Goal: Ask a question

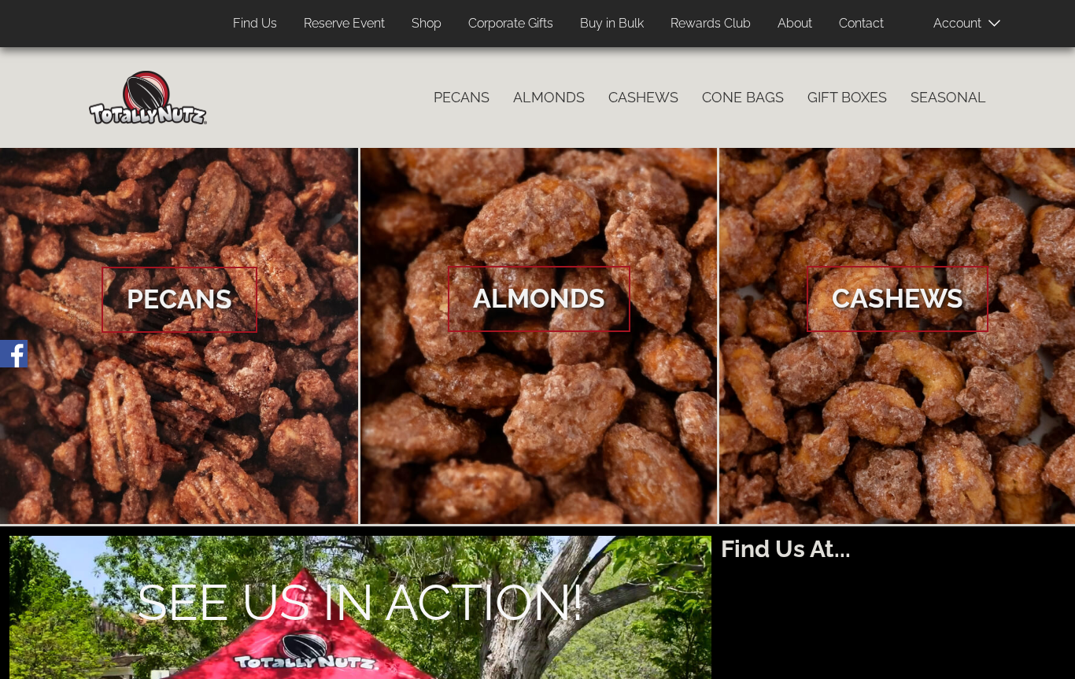
click at [435, 20] on link "Shop" at bounding box center [427, 24] width 54 height 31
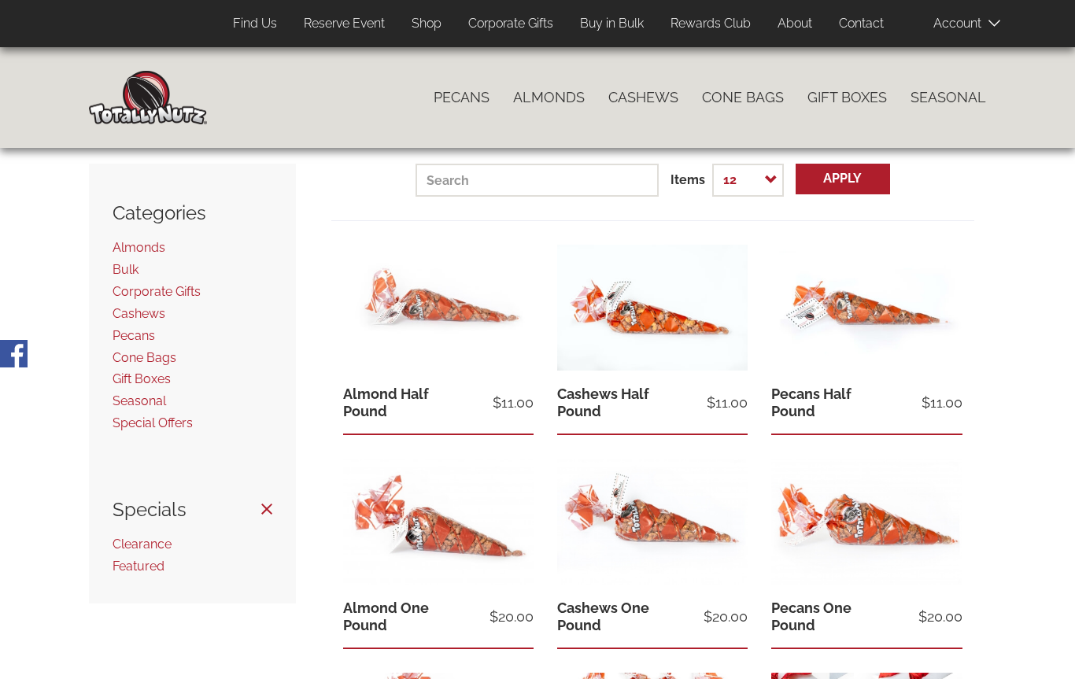
click at [151, 375] on span "Gift Boxes" at bounding box center [142, 379] width 58 height 15
click at [150, 372] on span "Gift Boxes" at bounding box center [142, 379] width 58 height 15
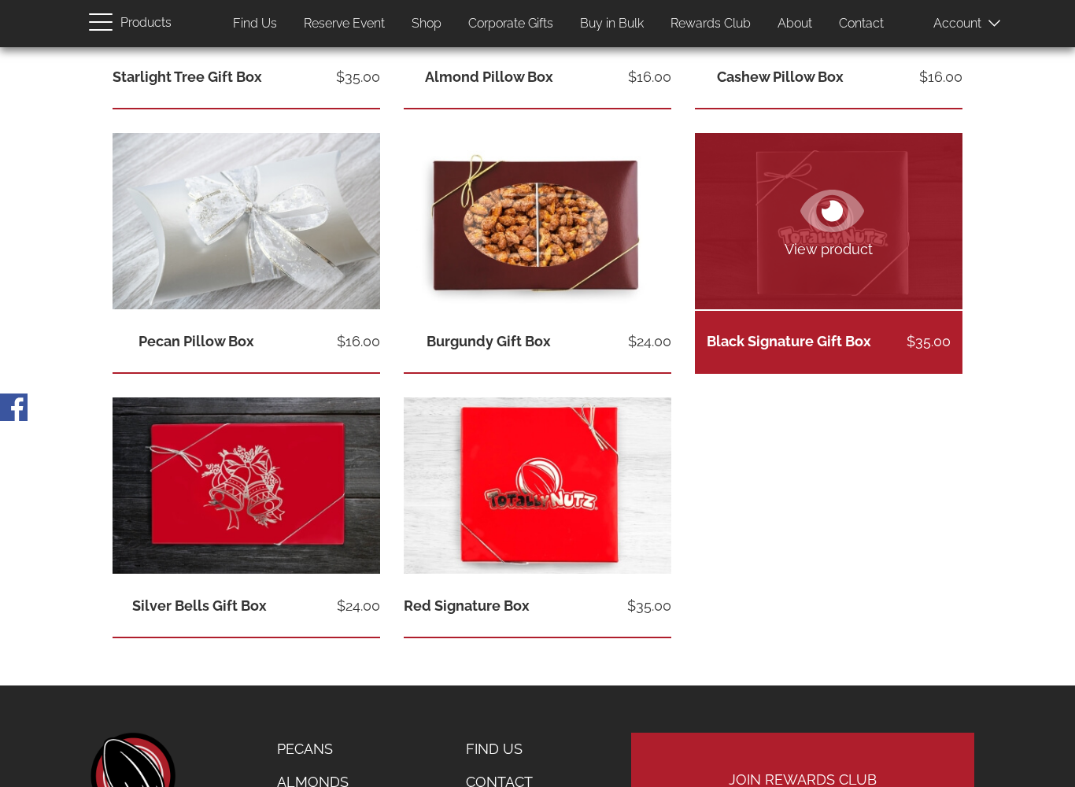
scroll to position [509, 0]
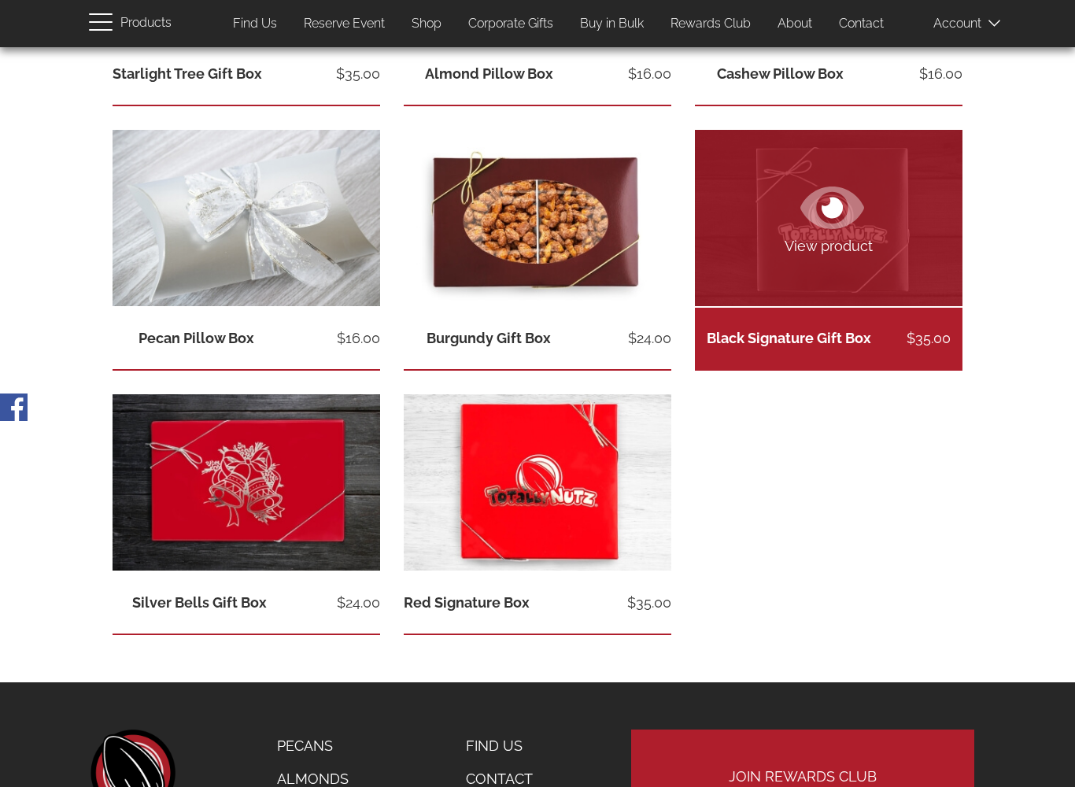
click at [889, 258] on link "View product" at bounding box center [829, 218] width 268 height 176
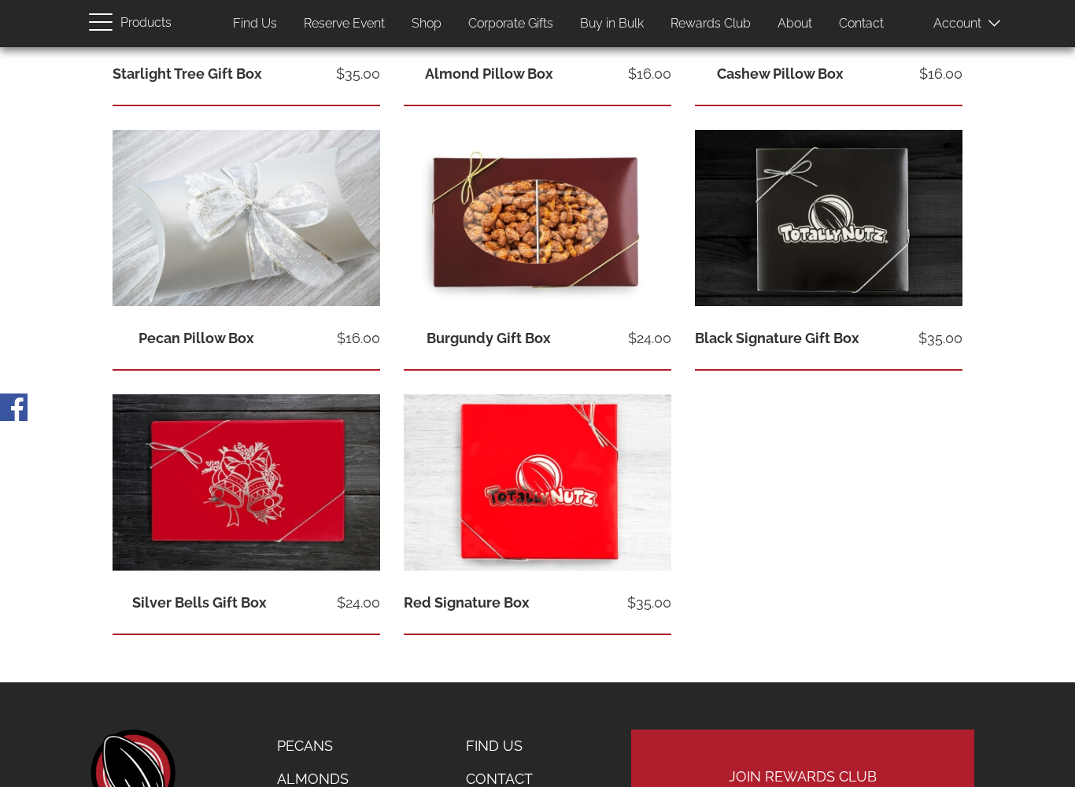
click at [837, 187] on icon at bounding box center [833, 207] width 64 height 57
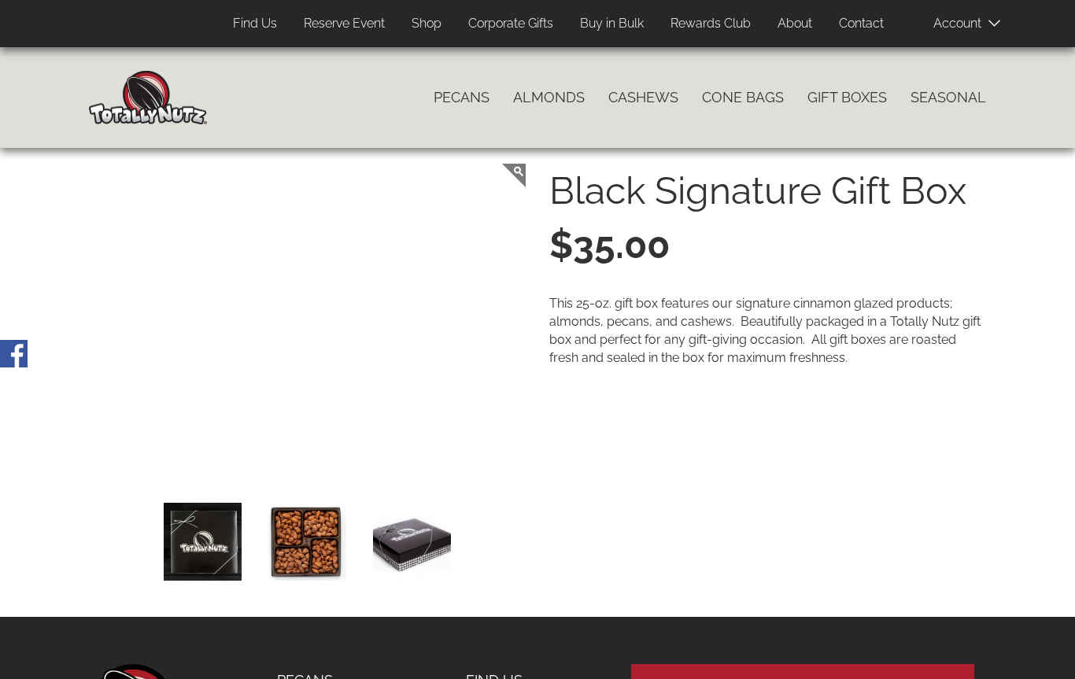
click at [881, 28] on link "Contact" at bounding box center [861, 24] width 68 height 31
click at [871, 23] on link "Contact" at bounding box center [861, 24] width 68 height 31
click at [869, 30] on link "Contact" at bounding box center [861, 24] width 68 height 31
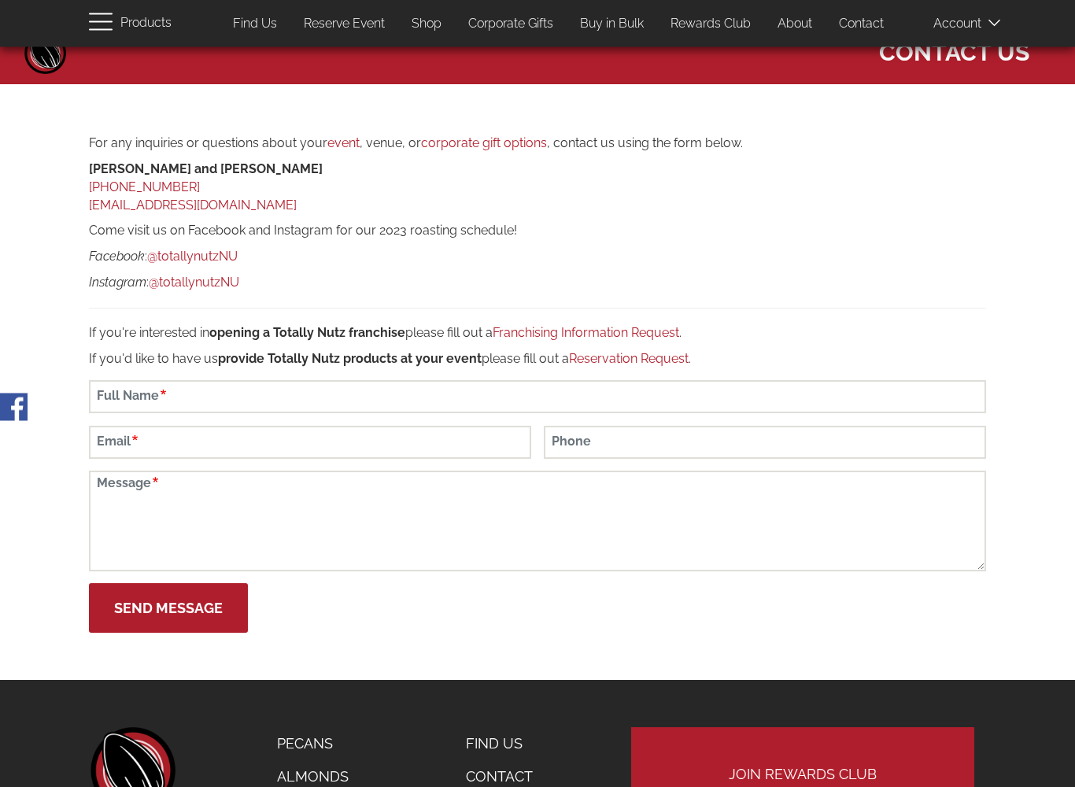
scroll to position [128, 0]
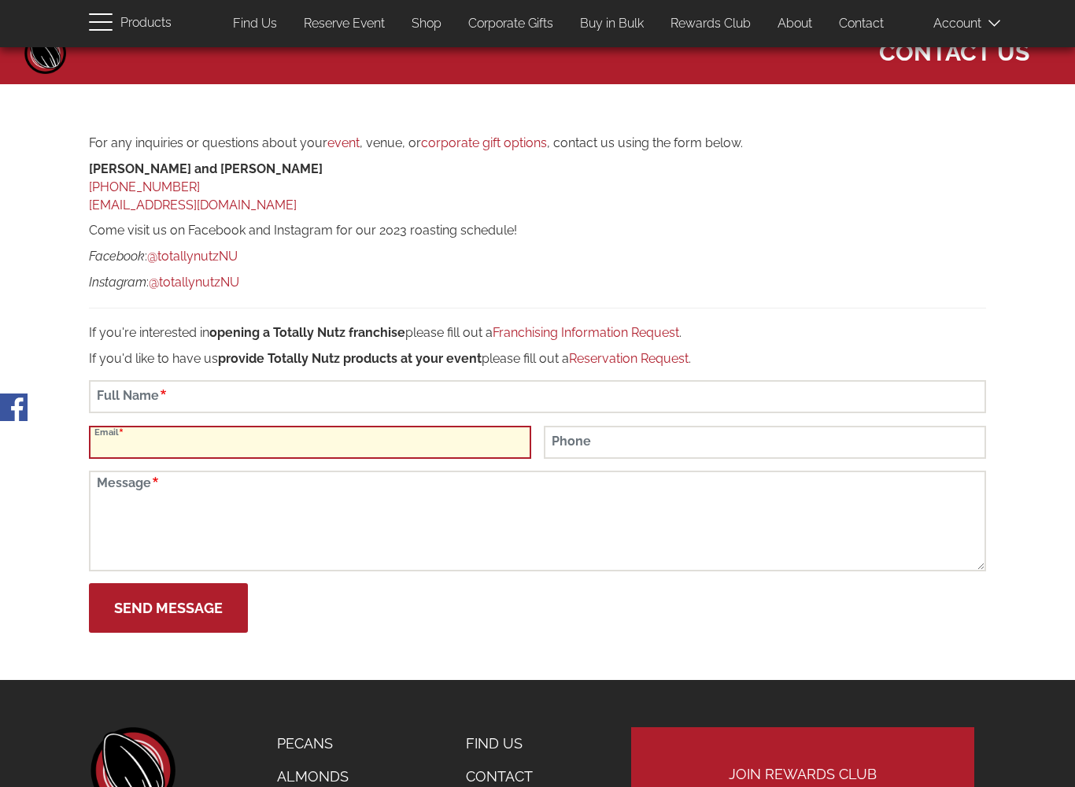
click at [234, 438] on input "Email" at bounding box center [310, 442] width 442 height 33
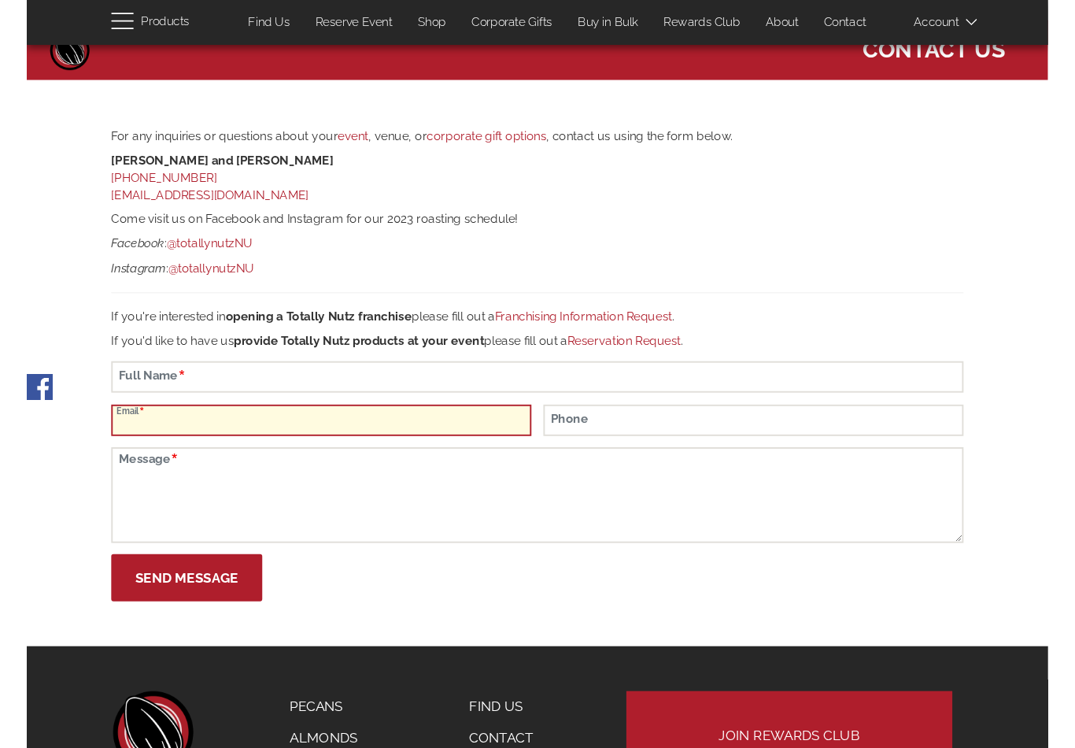
scroll to position [127, 0]
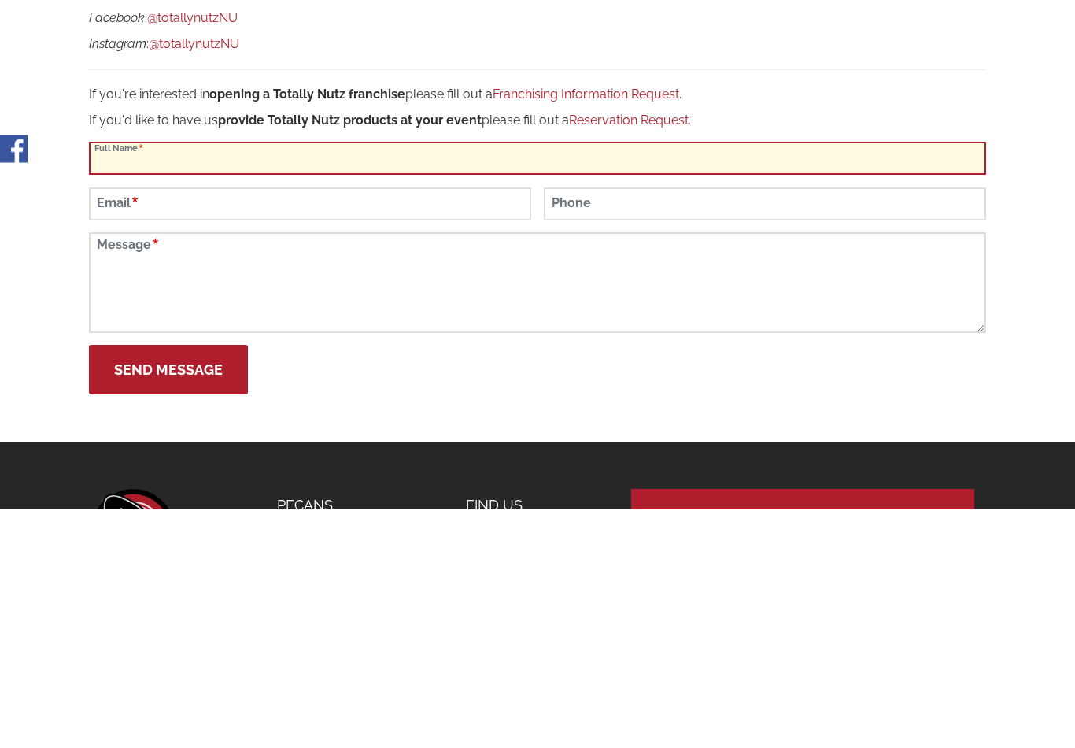
type input "[PERSON_NAME]"
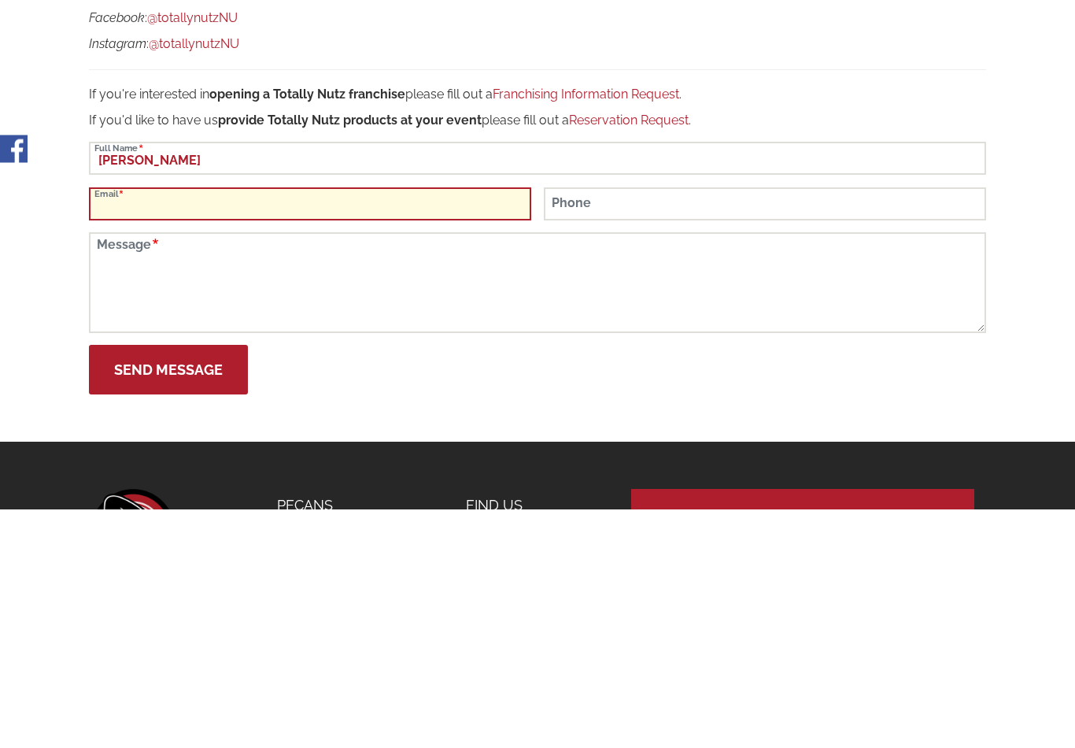
type input "[PERSON_NAME][EMAIL_ADDRESS][DOMAIN_NAME]"
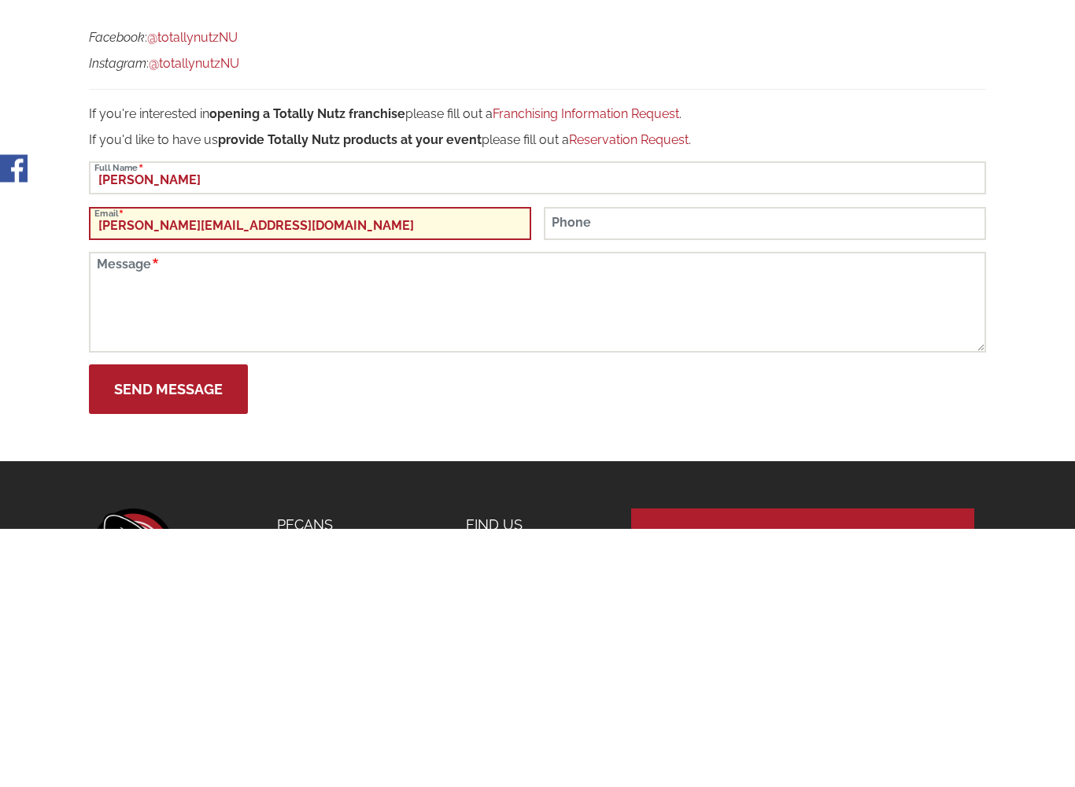
scroll to position [366, 0]
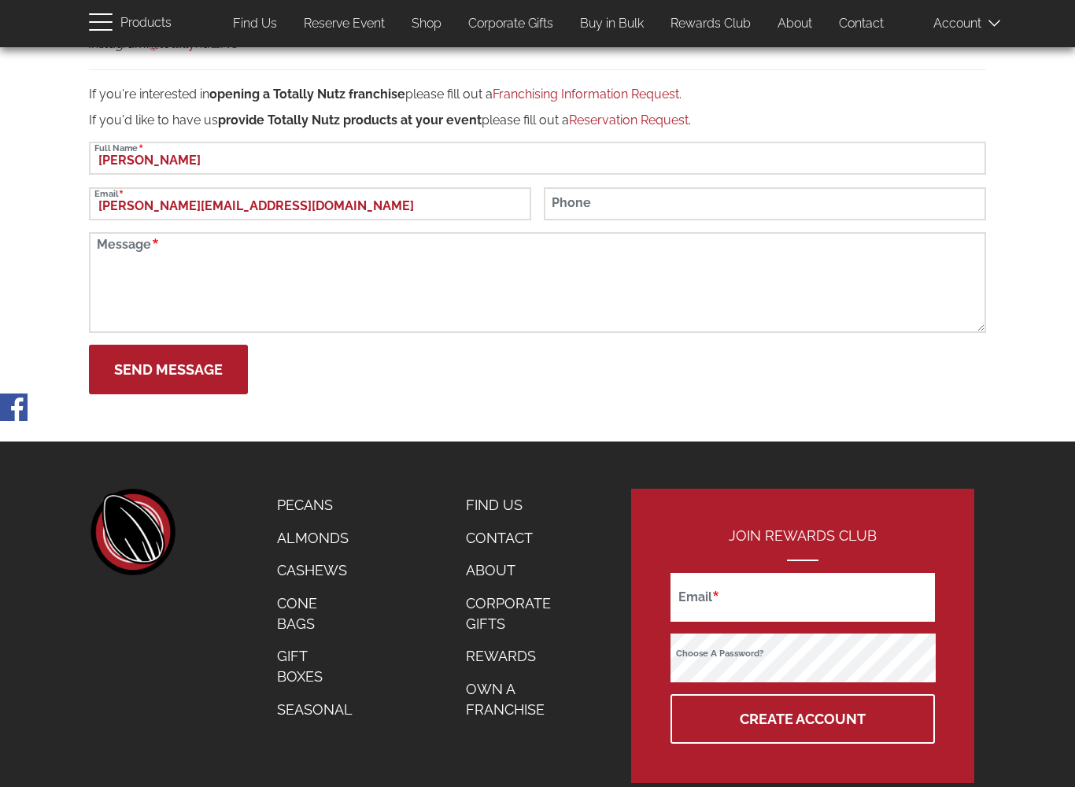
type input "9735575900"
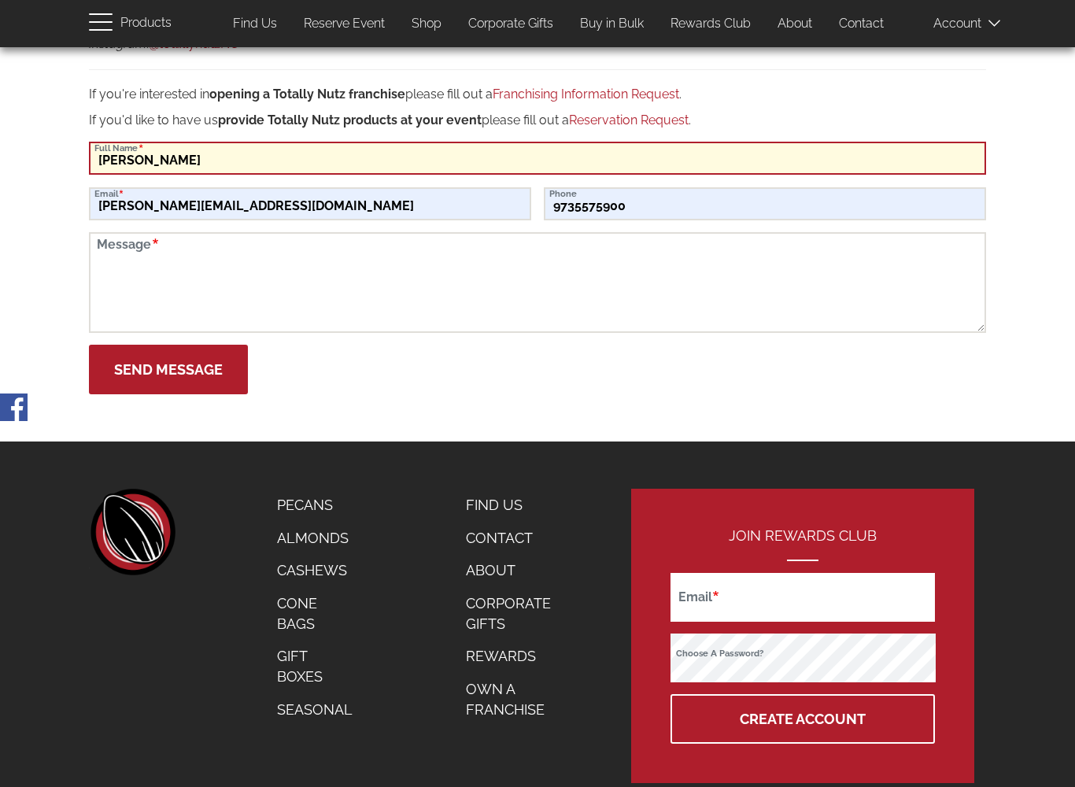
click at [253, 142] on input "Kathleen Poeell" at bounding box center [537, 158] width 897 height 33
click at [245, 158] on input "Kathleen Poeell" at bounding box center [537, 158] width 897 height 33
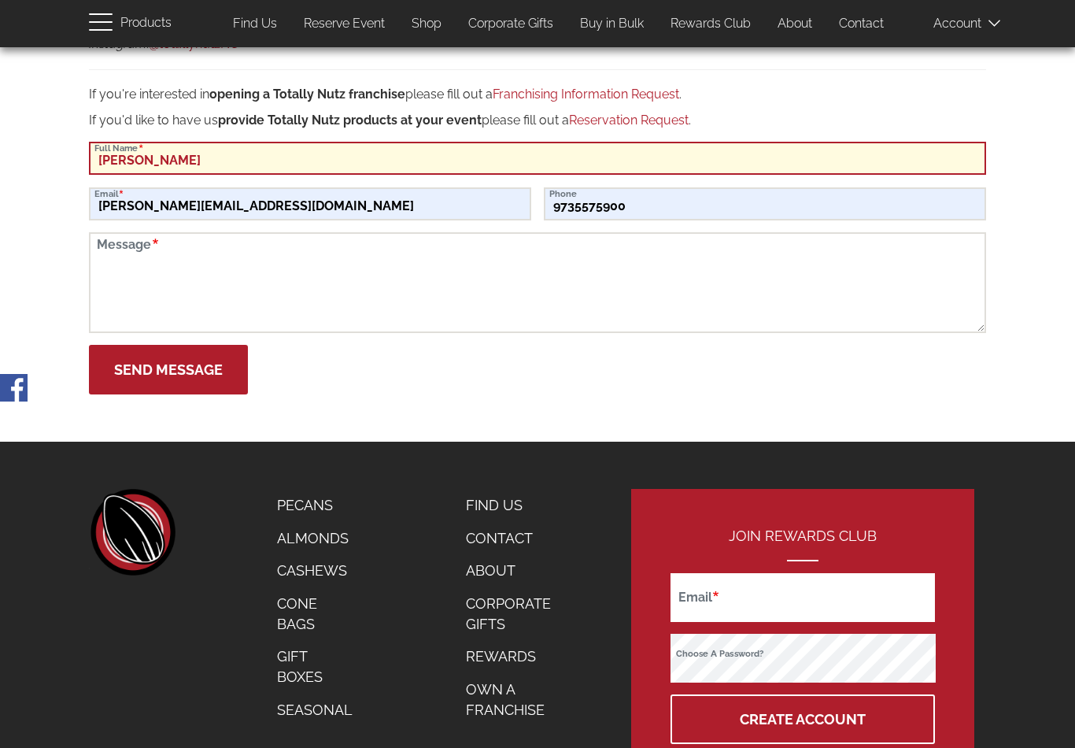
type input "Kathleen Powell"
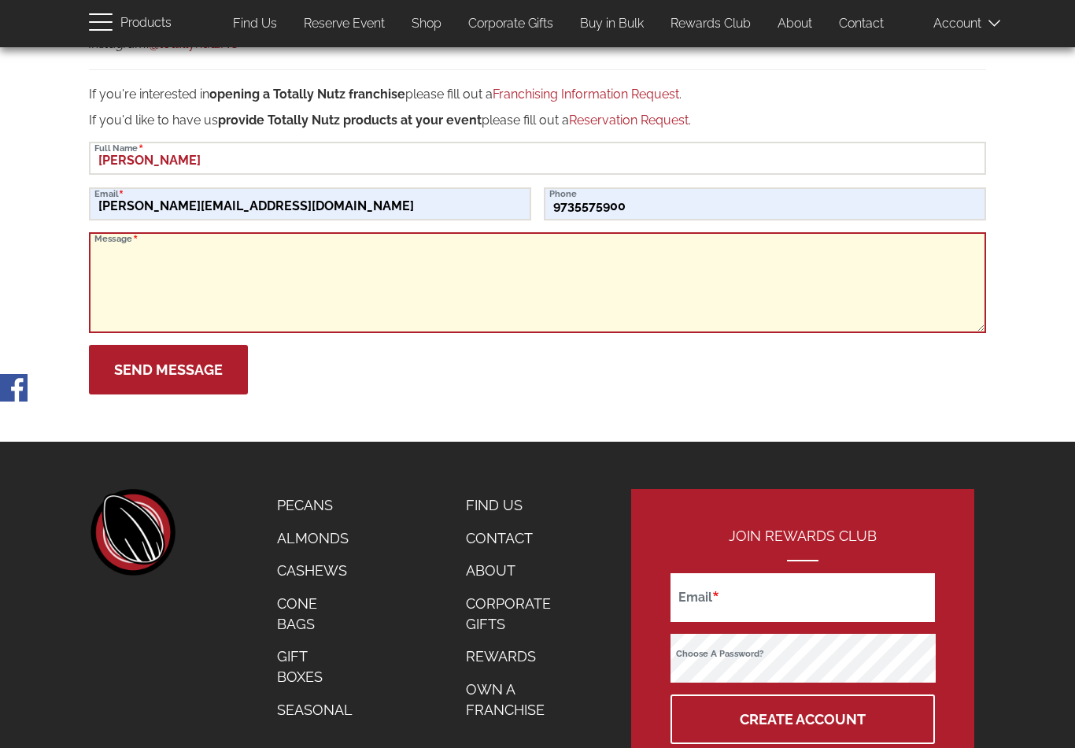
click at [183, 248] on textarea "Message" at bounding box center [537, 282] width 897 height 101
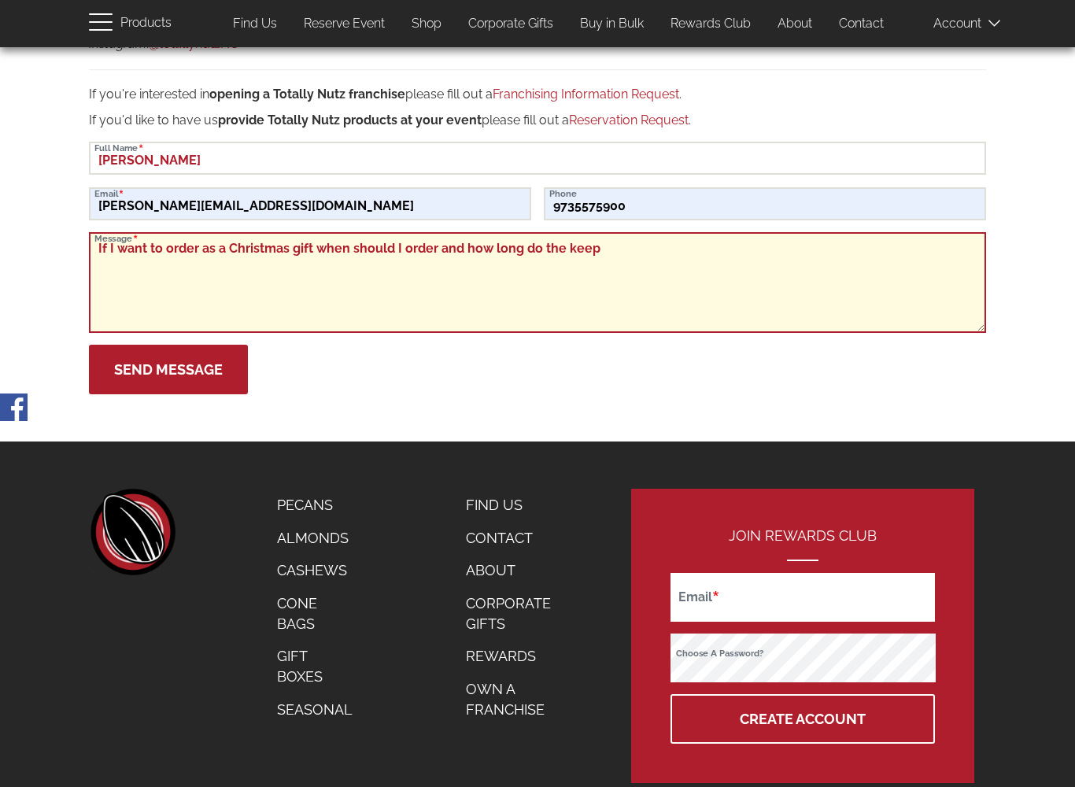
type textarea "If I want to order as a Christmas gift when should I order and how long do the …"
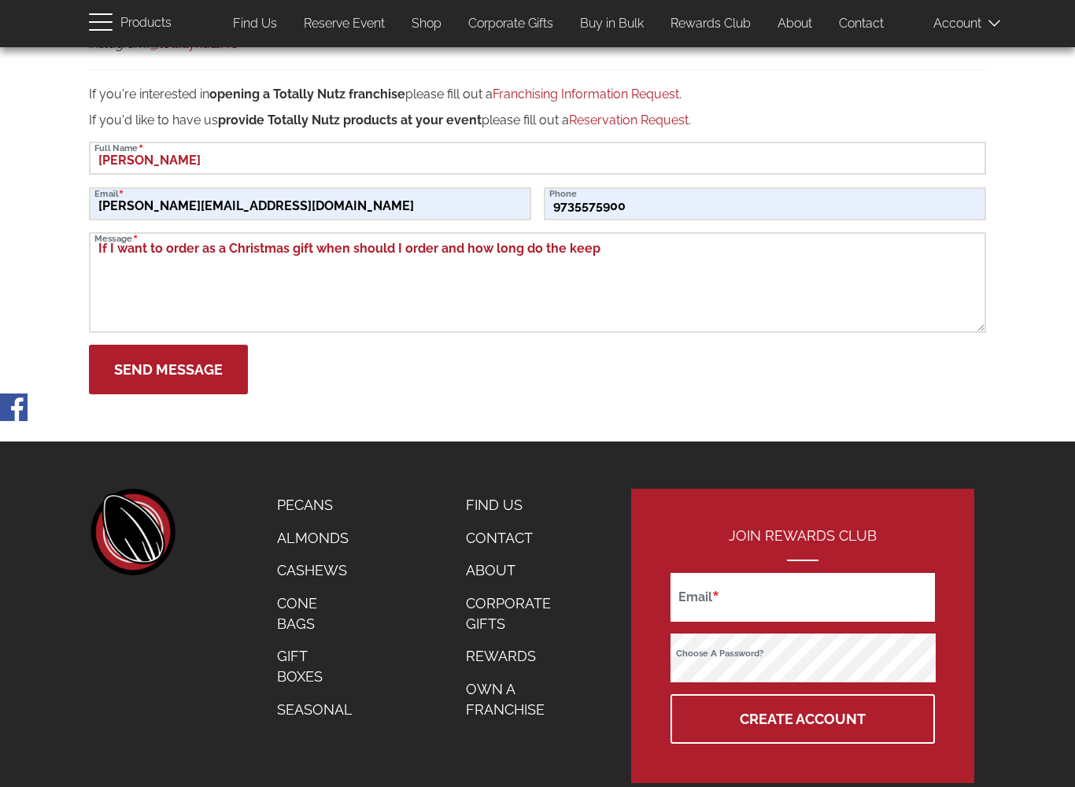
click at [187, 351] on button "Send Message" at bounding box center [168, 370] width 159 height 50
